Goal: Information Seeking & Learning: Find specific fact

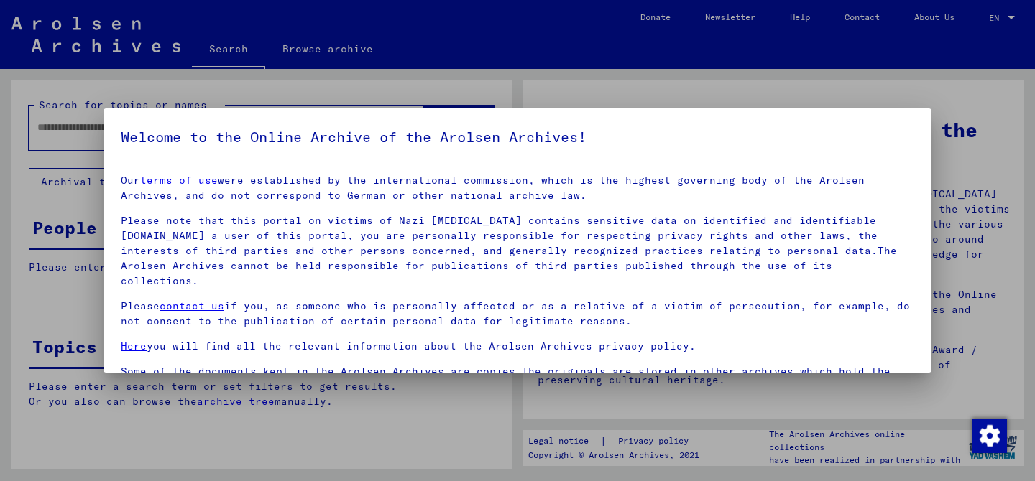
scroll to position [14, 0]
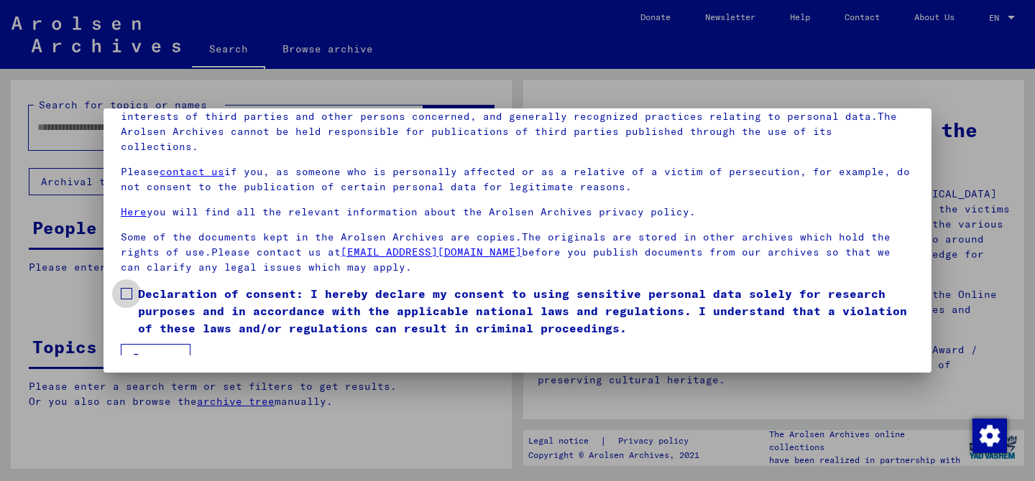
click at [127, 288] on span at bounding box center [126, 293] width 11 height 11
click at [147, 344] on button "I agree" at bounding box center [156, 357] width 70 height 27
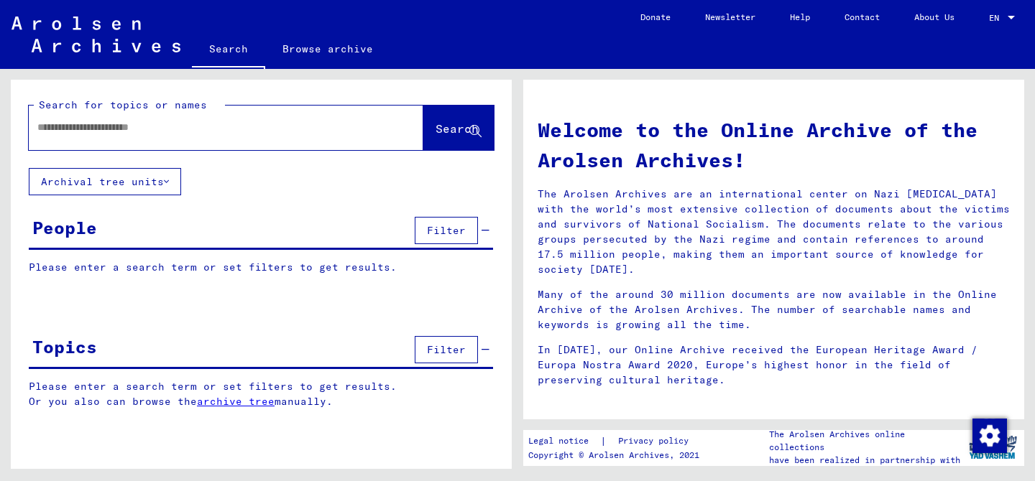
click at [188, 135] on div at bounding box center [204, 127] width 351 height 32
click at [68, 130] on input "text" at bounding box center [208, 127] width 343 height 15
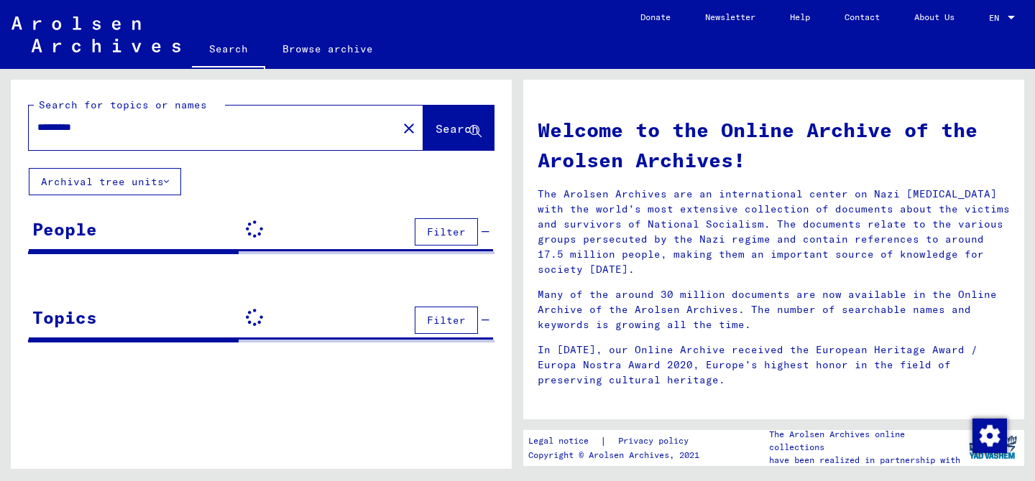
click at [450, 136] on span "Search" at bounding box center [456, 128] width 43 height 14
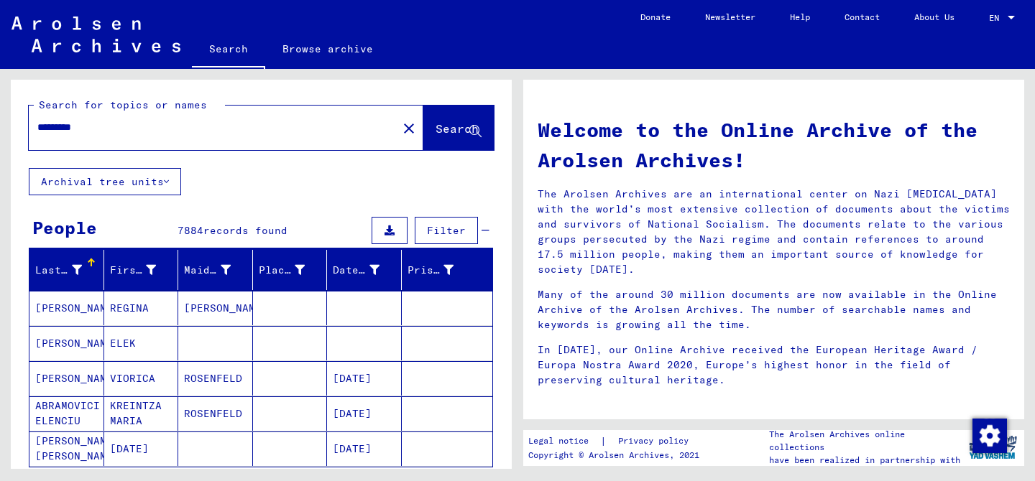
click at [133, 130] on input "*********" at bounding box center [208, 127] width 343 height 15
type input "**********"
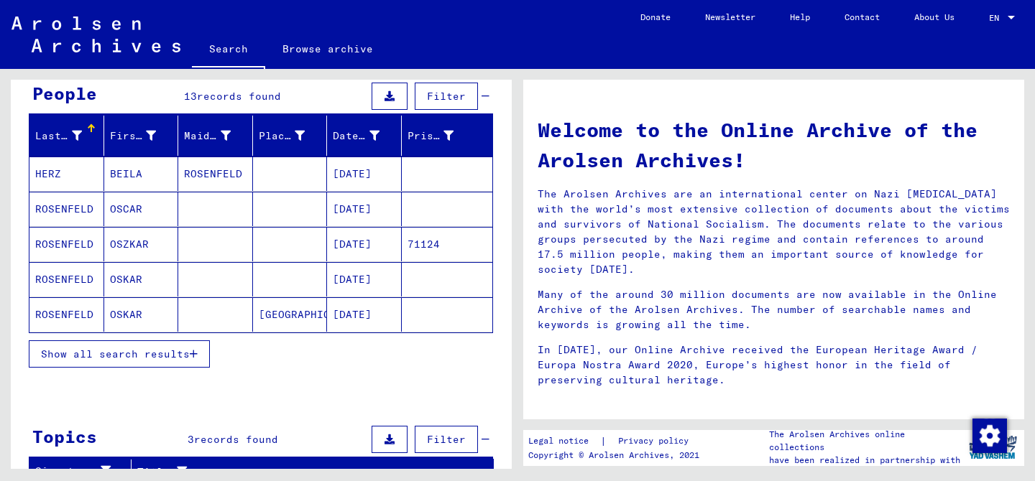
scroll to position [137, 0]
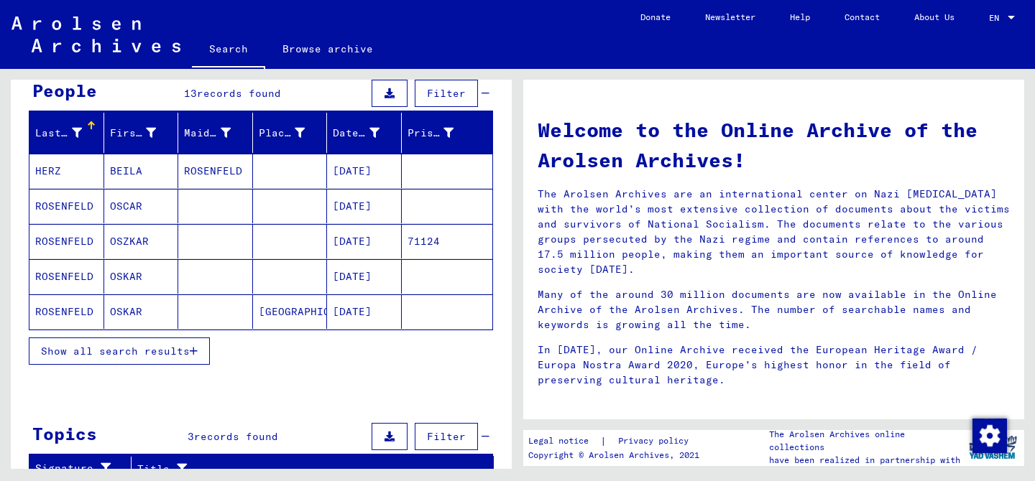
click at [139, 347] on span "Show all search results" at bounding box center [115, 351] width 149 height 13
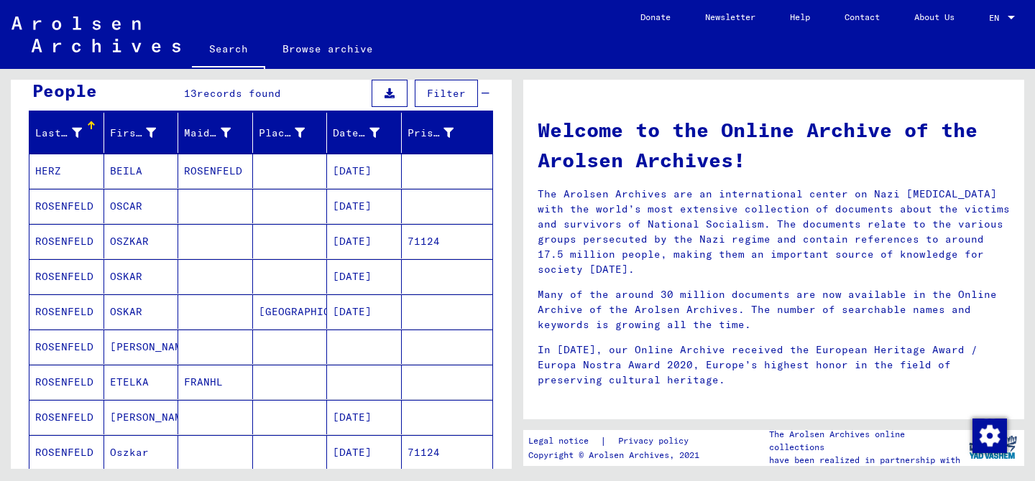
click at [63, 276] on mat-cell "ROSENFELD" at bounding box center [66, 276] width 75 height 34
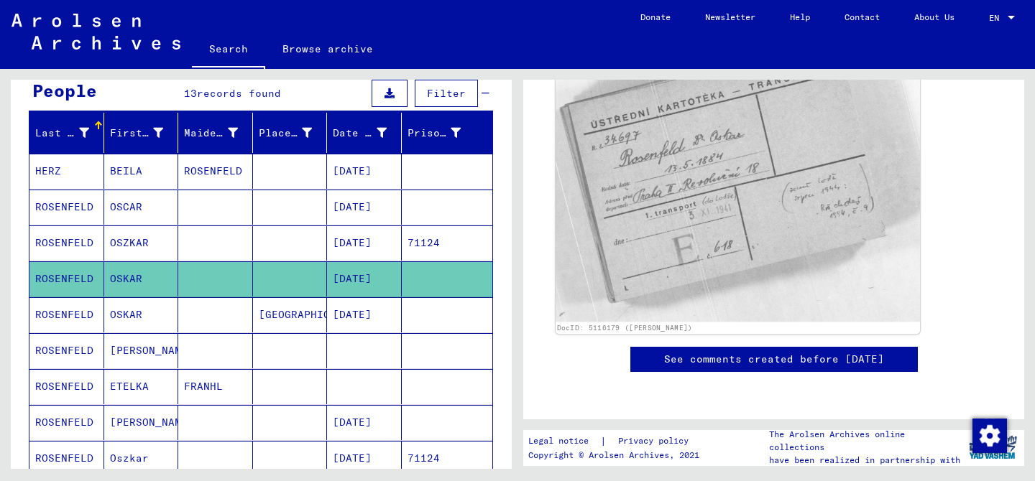
scroll to position [713, 0]
